Goal: Complete application form

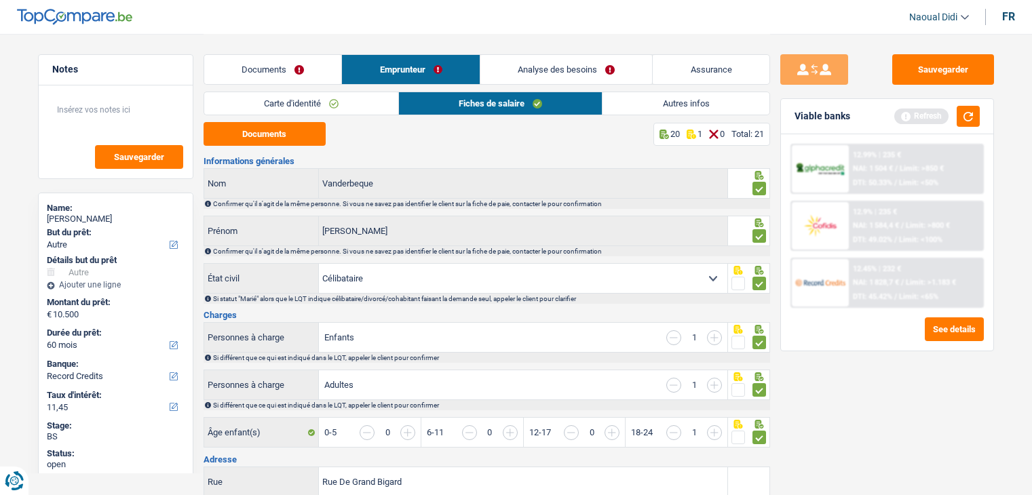
select select "other"
select select "60"
select select "record credits"
select select "single"
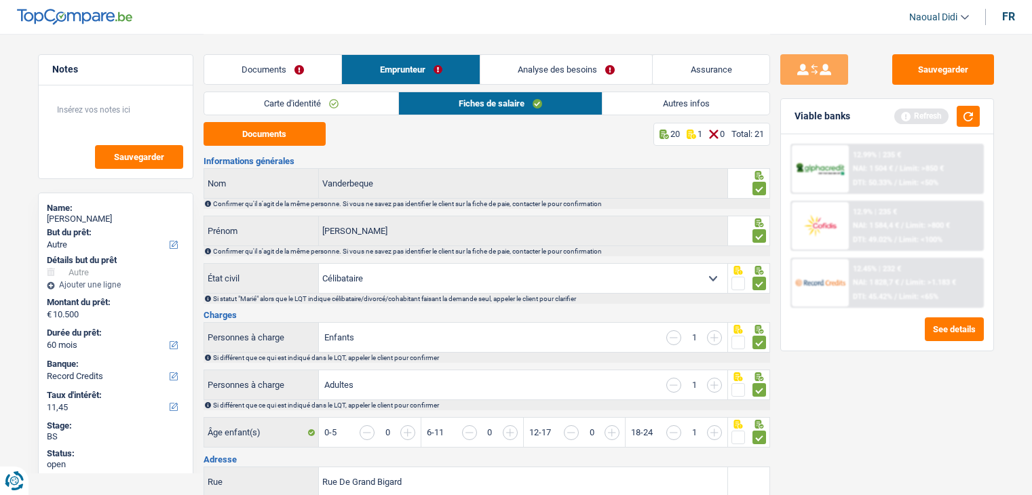
select select "BE"
select select "worker"
select select "netSalary"
select select "mealVouchers"
select select "BE"
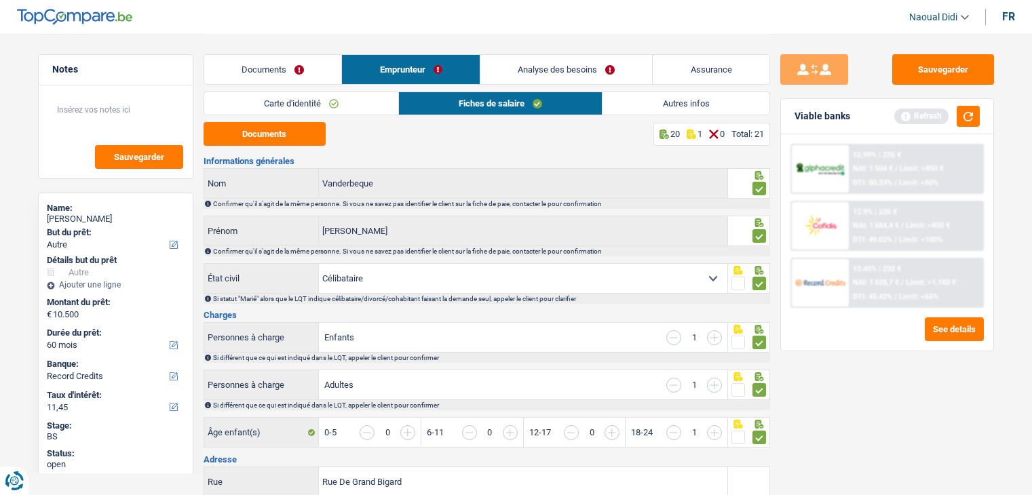
select select "smallCompanies"
